Goal: Task Accomplishment & Management: Complete application form

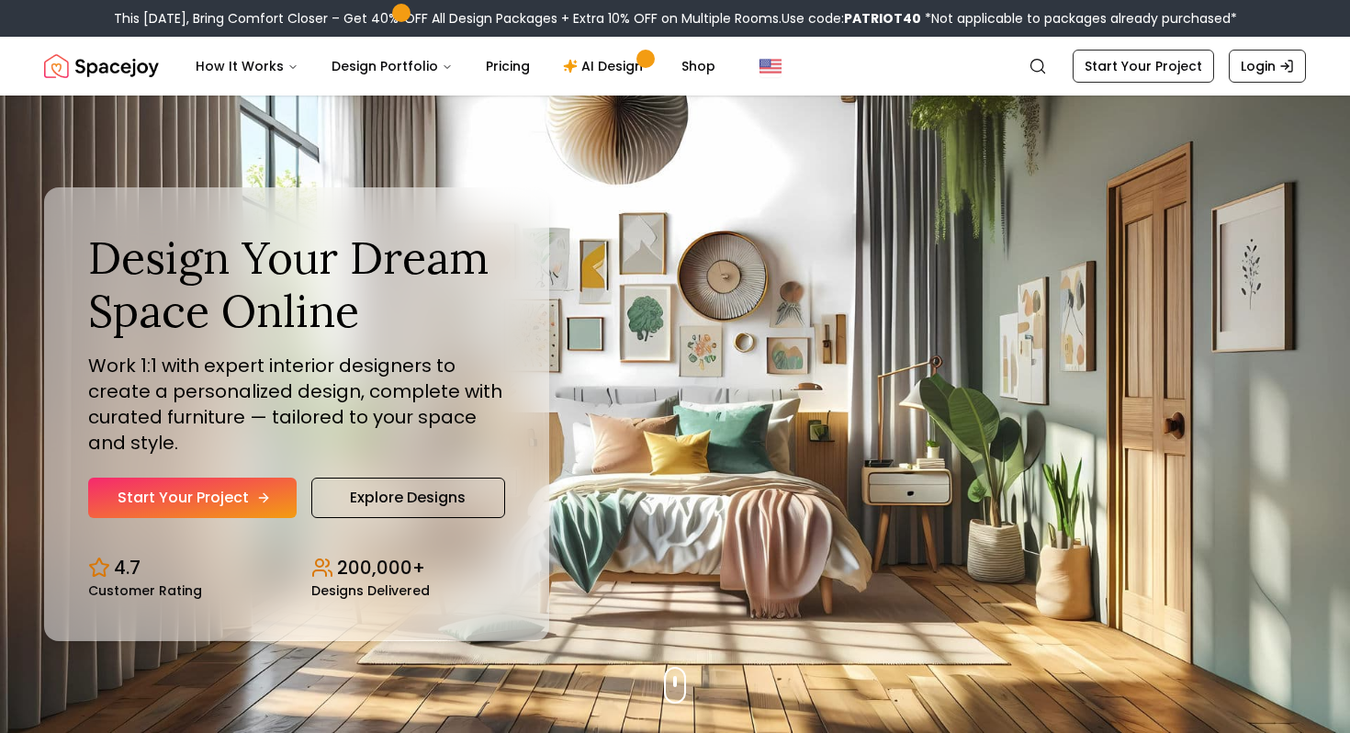
click at [239, 505] on link "Start Your Project" at bounding box center [192, 497] width 208 height 40
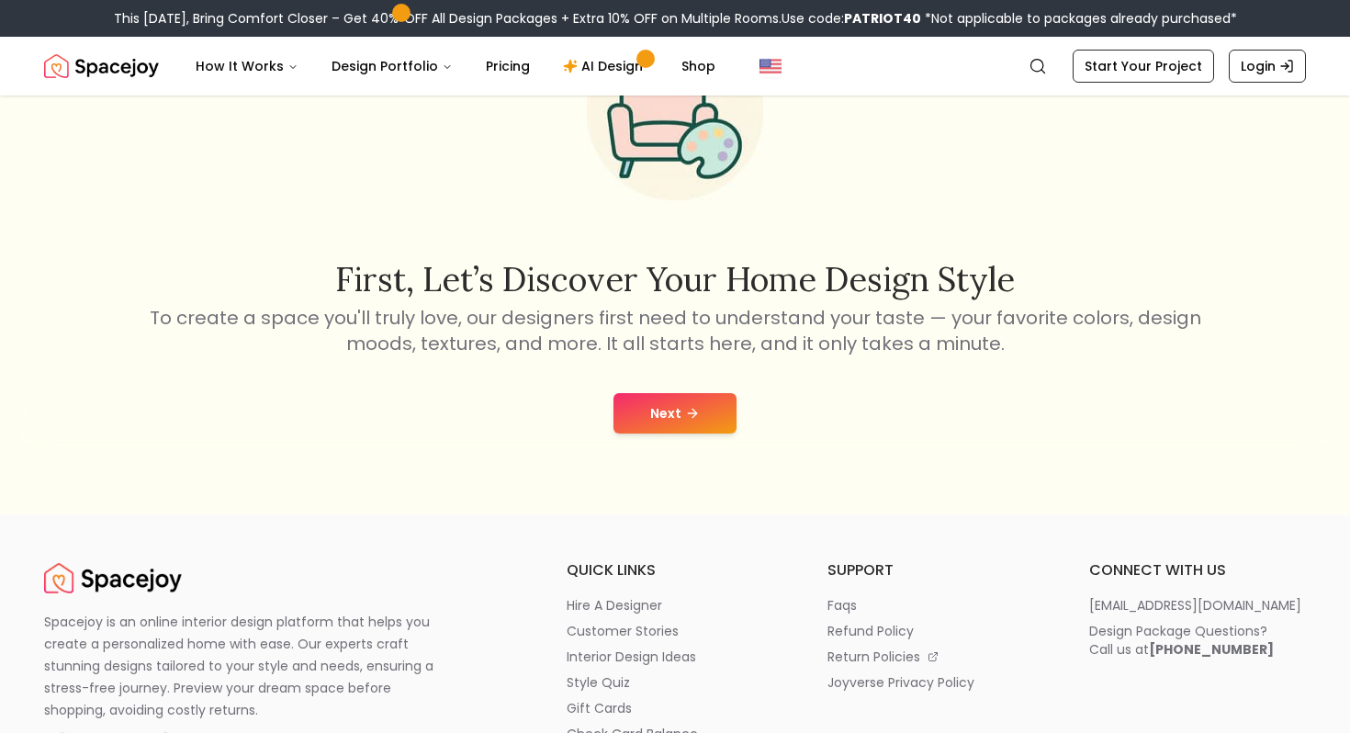
scroll to position [215, 0]
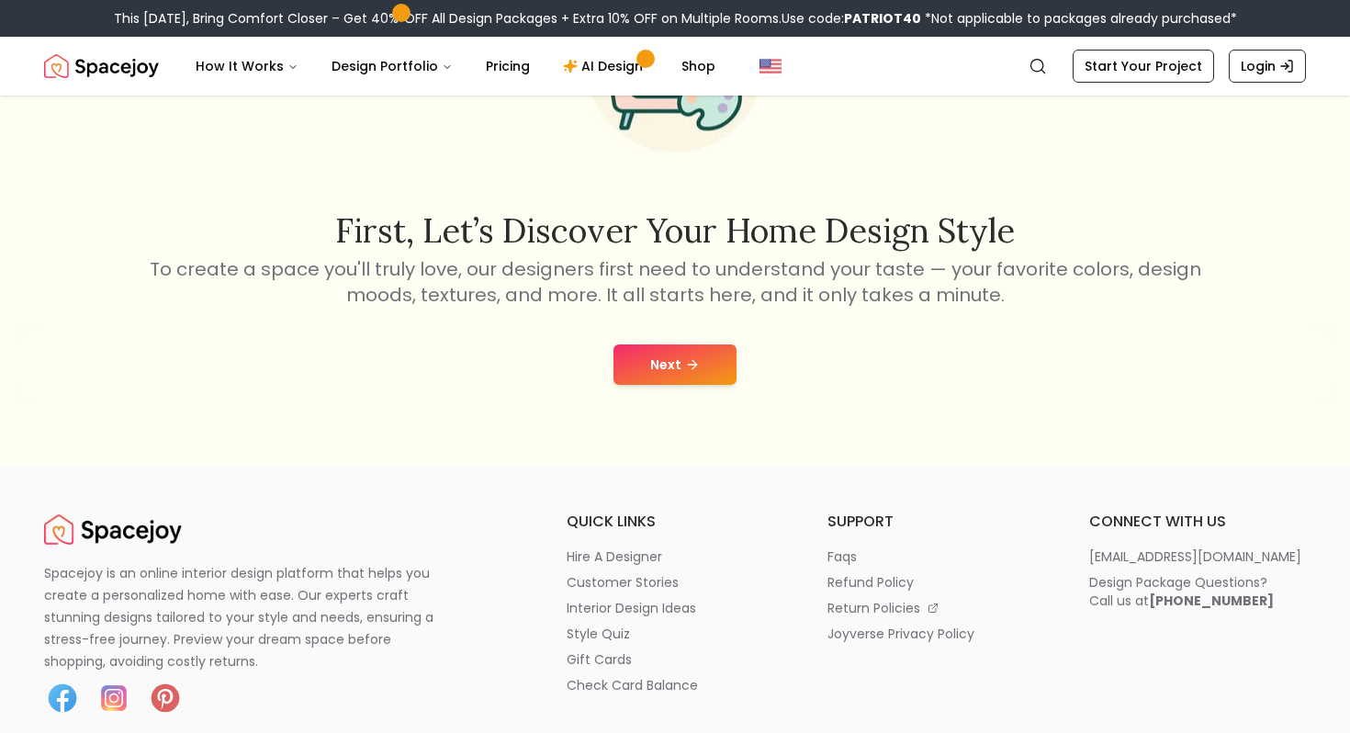
click at [685, 368] on icon at bounding box center [692, 364] width 15 height 15
